Goal: Information Seeking & Learning: Learn about a topic

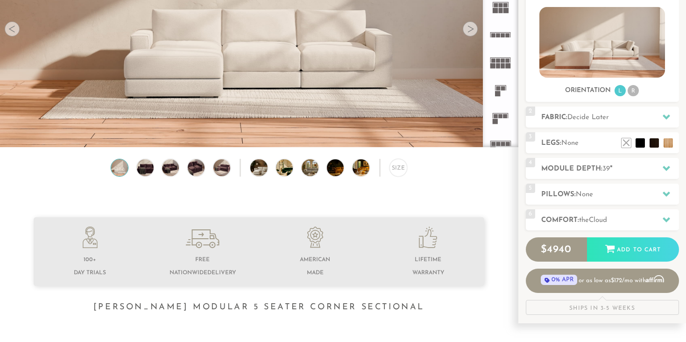
scroll to position [150, 0]
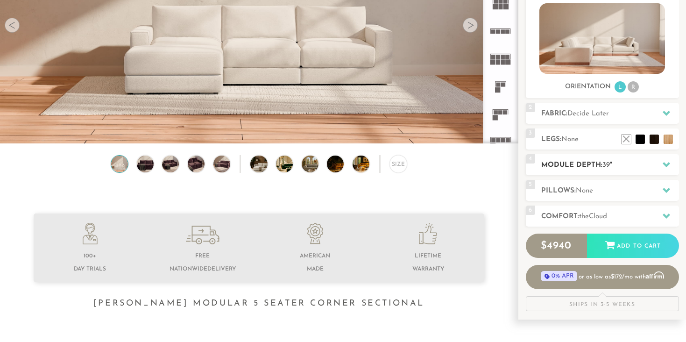
click at [647, 164] on h2 "Module Depth: 39 "" at bounding box center [610, 165] width 138 height 11
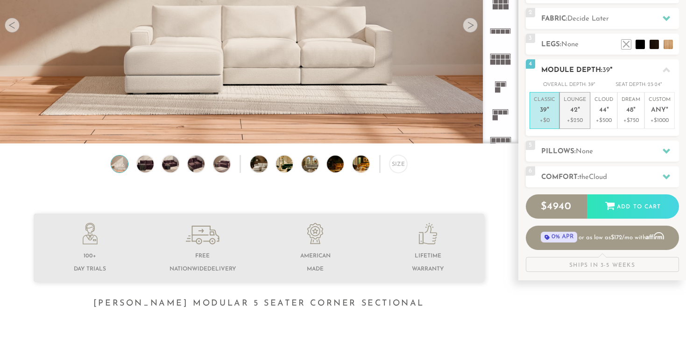
click at [573, 116] on p "Lounge 42 "" at bounding box center [575, 106] width 22 height 20
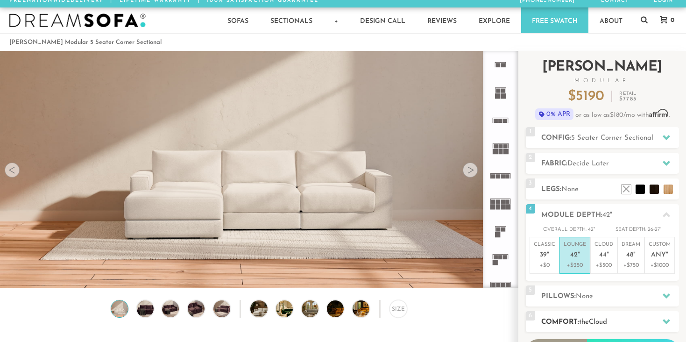
scroll to position [0, 0]
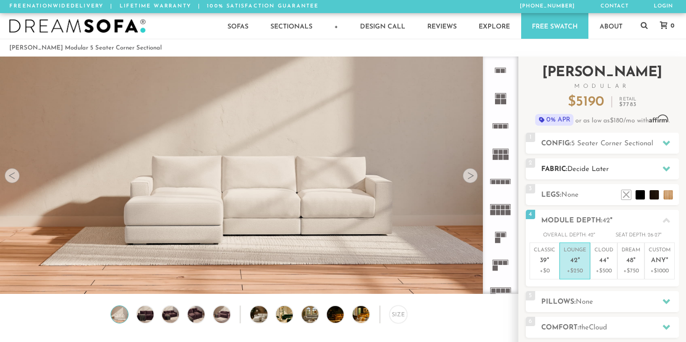
click at [666, 167] on icon at bounding box center [666, 168] width 7 height 7
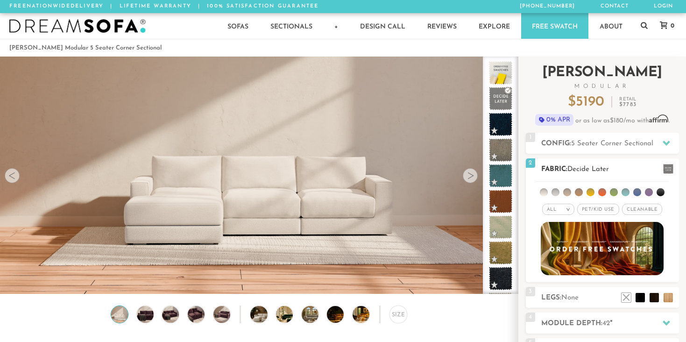
click at [569, 208] on em ">" at bounding box center [568, 209] width 7 height 5
click at [564, 287] on li "Luxury" at bounding box center [558, 288] width 32 height 13
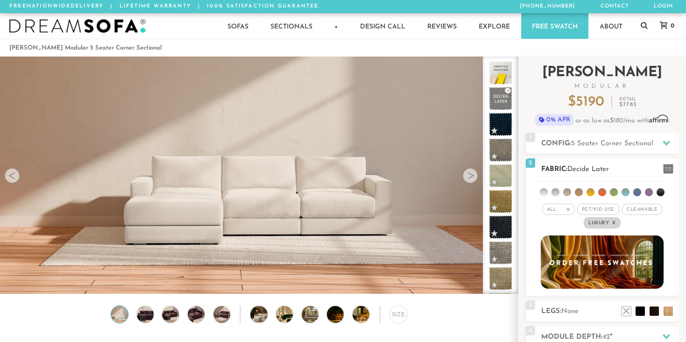
click at [566, 205] on div "All >" at bounding box center [558, 209] width 32 height 11
click at [558, 224] on li "All" at bounding box center [558, 221] width 32 height 13
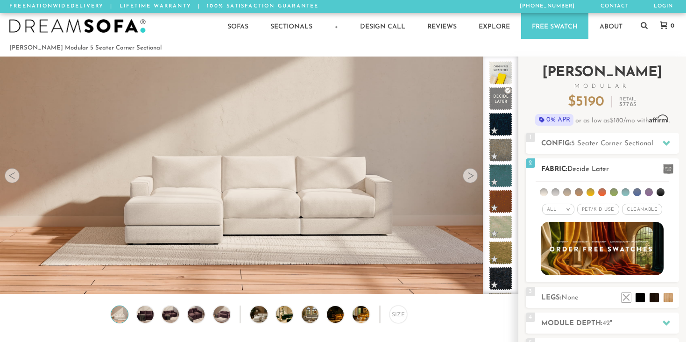
click at [606, 208] on span "Pet/Kid Use x" at bounding box center [598, 209] width 42 height 11
click at [639, 205] on span "Cleanable x" at bounding box center [645, 209] width 40 height 11
click at [556, 191] on li at bounding box center [556, 192] width 8 height 8
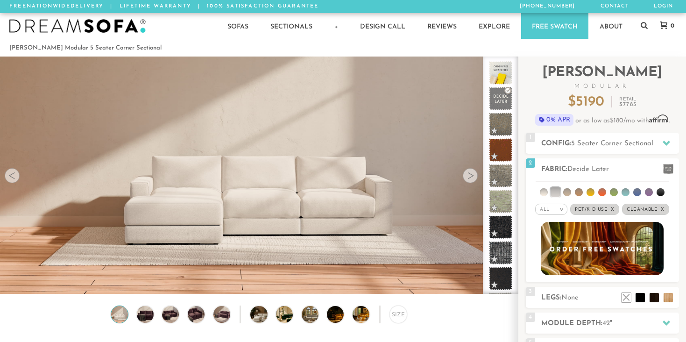
click at [649, 21] on div "Sofas Sofas Sofa Sleepers Modular Sofas Sectionals Sectionals Sectional Sleeper…" at bounding box center [343, 26] width 686 height 26
click at [644, 21] on icon at bounding box center [644, 24] width 7 height 7
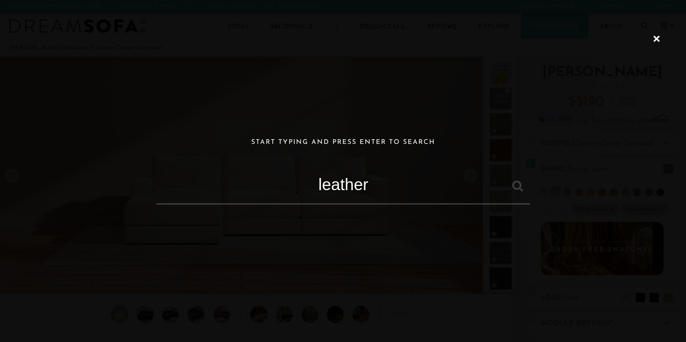
type input "leather"
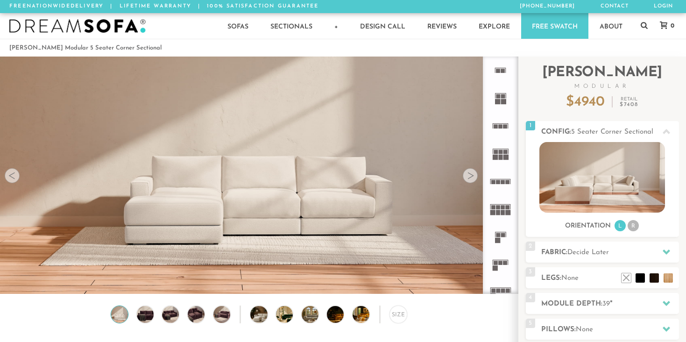
scroll to position [10311, 686]
